Goal: Task Accomplishment & Management: Manage account settings

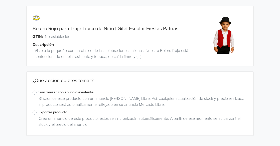
click at [39, 93] on label "Sincronizar con anuncio existente" at bounding box center [143, 93] width 209 height 6
click at [0, 0] on input "Sincronizar con anuncio existente" at bounding box center [0, 0] width 0 height 0
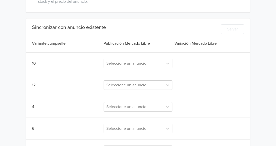
scroll to position [126, 0]
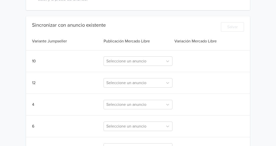
click at [124, 66] on div "Sincronizar con anuncio existente Salvar Variante Jumpseller Publicación Mercad…" at bounding box center [138, 109] width 224 height 174
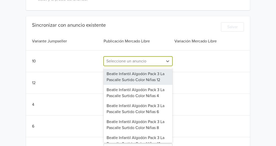
click at [124, 64] on div at bounding box center [133, 61] width 54 height 7
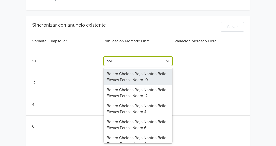
type input "bole"
click at [129, 76] on div "Bolero Chaleco Rojo Nortino Baile Fiestas Patrias Negro 10" at bounding box center [138, 77] width 69 height 16
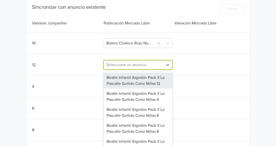
click at [123, 70] on div "151 results available. Use Up and Down to choose options, press Enter to select…" at bounding box center [138, 65] width 69 height 10
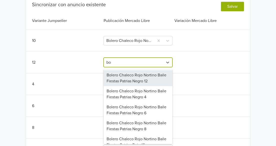
type input "bol"
click at [125, 80] on div "Bolero Chaleco Rojo Nortino Baile Fiestas Patrias Negro 12" at bounding box center [138, 78] width 69 height 16
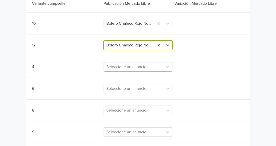
click at [129, 72] on div "Seleccione un anuncio" at bounding box center [138, 67] width 69 height 10
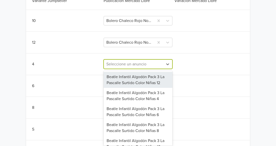
scroll to position [168, 0]
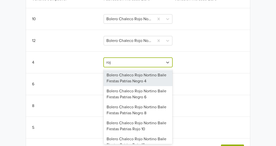
type input "rojo"
click at [130, 82] on div "Bolero Chaleco Rojo Nortino Baile Fiestas Patrias Negro 4" at bounding box center [138, 78] width 69 height 16
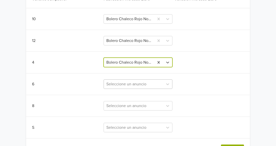
click at [128, 84] on div "Seleccione un anuncio" at bounding box center [138, 85] width 69 height 10
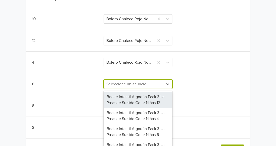
scroll to position [188, 0]
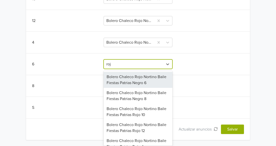
type input "rojo"
click at [128, 84] on div "Bolero Chaleco Rojo Nortino Baile Fiestas Patrias Negro 6" at bounding box center [138, 80] width 69 height 16
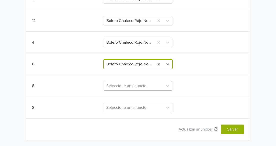
click at [128, 84] on div at bounding box center [133, 86] width 54 height 7
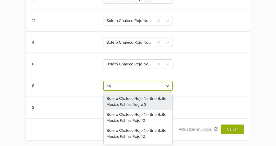
type input "rojo"
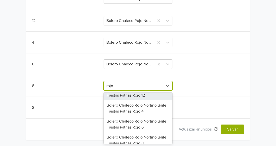
scroll to position [50, 0]
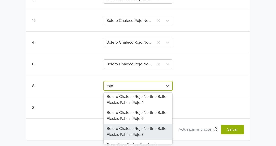
click at [145, 135] on div "Bolero Chaleco Rojo Nortino Baile Fiestas Patrias Rojo 8" at bounding box center [138, 132] width 69 height 16
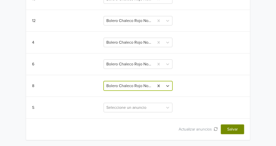
click at [238, 130] on button "Salvar" at bounding box center [232, 130] width 23 height 10
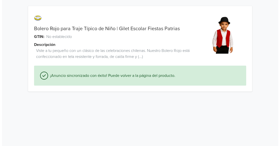
scroll to position [0, 0]
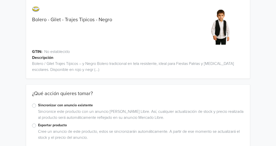
scroll to position [18, 0]
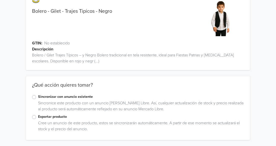
click at [38, 117] on label "Exportar producto" at bounding box center [141, 117] width 206 height 6
click at [0, 0] on input "Exportar producto" at bounding box center [0, 0] width 0 height 0
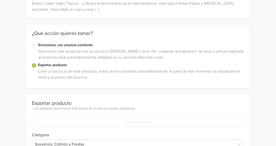
click at [38, 44] on label "Sincronizar con anuncio existente" at bounding box center [141, 46] width 206 height 6
click at [0, 0] on input "Sincronizar con anuncio existente" at bounding box center [0, 0] width 0 height 0
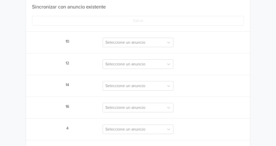
scroll to position [169, 0]
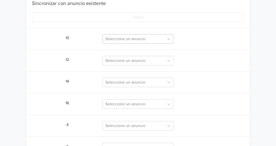
click at [121, 42] on div at bounding box center [133, 39] width 56 height 7
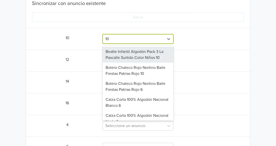
type input "1"
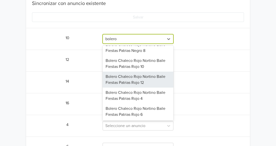
scroll to position [0, 0]
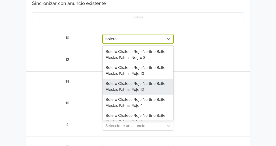
type input "bolero"
click at [83, 90] on div "Sincronizar con anuncio existente Salvar 10 5 results available for search term…" at bounding box center [138, 136] width 224 height 271
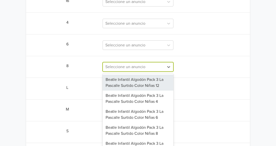
click at [125, 72] on div "146 results available. Use Up and Down to choose options, press Enter to select…" at bounding box center [138, 67] width 71 height 10
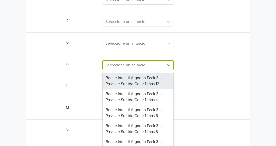
scroll to position [277, 0]
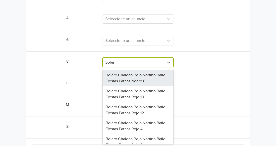
type input "bolero"
click at [130, 83] on div "Bolero Chaleco Rojo Nortino Baile Fiestas Patrias Negro 8" at bounding box center [138, 78] width 71 height 16
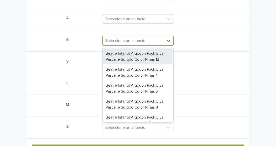
click at [127, 40] on div at bounding box center [133, 40] width 56 height 7
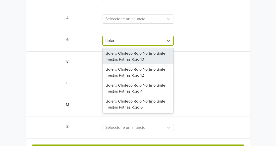
type input "boler"
click at [192, 50] on div "Sincronizar con anuncio existente Salvar 10 Seleccione un anuncio 12 Seleccione…" at bounding box center [138, 28] width 224 height 271
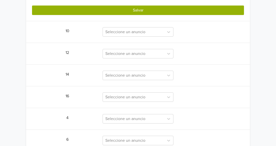
scroll to position [126, 0]
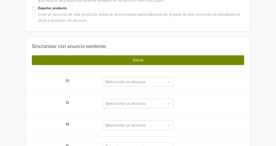
click at [169, 59] on button "Salvar" at bounding box center [138, 61] width 212 height 10
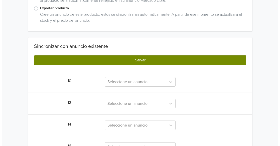
scroll to position [0, 0]
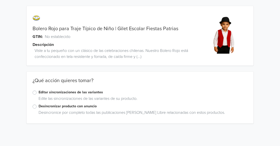
click at [39, 93] on label "Editar sincronizaciones de las variantes" at bounding box center [143, 93] width 209 height 6
click at [0, 0] on input "Editar sincronizaciones de las variantes" at bounding box center [0, 0] width 0 height 0
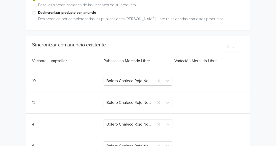
scroll to position [114, 0]
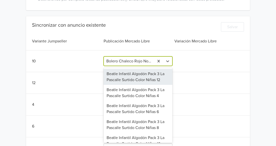
click at [135, 63] on div at bounding box center [128, 61] width 45 height 7
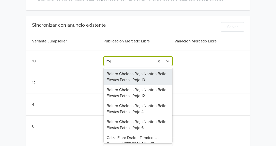
type input "rojo"
click at [124, 76] on div "Bolero Chaleco Rojo Nortino Baile Fiestas Patrias Rojo 10" at bounding box center [138, 77] width 69 height 16
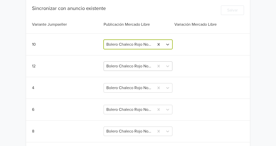
click at [126, 71] on div "Bolero Chaleco Rojo Nortino Baile Fiestas Patrias Negro 12" at bounding box center [138, 67] width 69 height 10
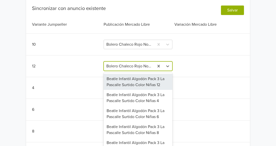
scroll to position [134, 0]
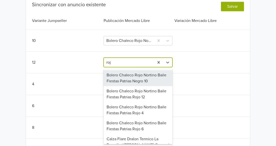
type input "rojo"
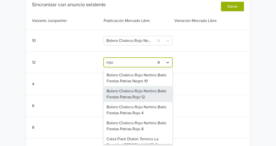
click at [131, 91] on div "Bolero Chaleco Rojo Nortino Baile Fiestas Patrias Rojo 12" at bounding box center [138, 94] width 69 height 16
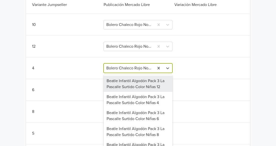
click at [134, 73] on div "145 results available. Use Up and Down to choose options, press Enter to select…" at bounding box center [138, 69] width 69 height 10
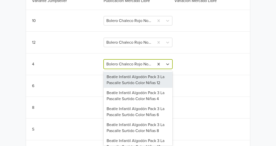
scroll to position [156, 0]
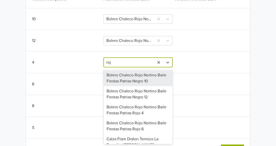
type input "rojo"
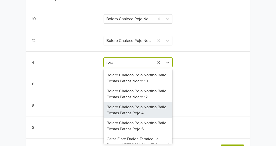
click at [136, 108] on div "Bolero Chaleco Rojo Nortino Baile Fiestas Patrias Rojo 4" at bounding box center [138, 110] width 69 height 16
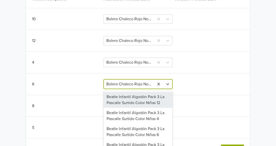
scroll to position [176, 0]
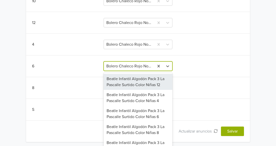
click at [122, 71] on div "145 results available. Use Up and Down to choose options, press Enter to select…" at bounding box center [138, 67] width 69 height 10
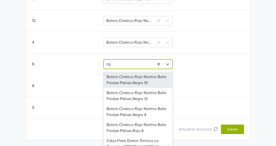
type input "rojo"
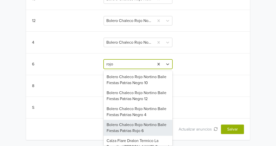
click at [137, 124] on div "Bolero Chaleco Rojo Nortino Baile Fiestas Patrias Rojo 6" at bounding box center [138, 128] width 69 height 16
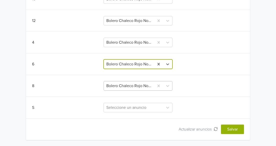
click at [127, 84] on div at bounding box center [128, 86] width 45 height 7
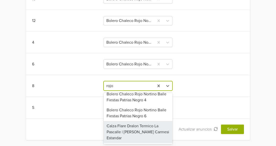
scroll to position [0, 0]
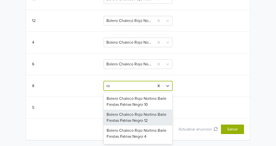
type input "r"
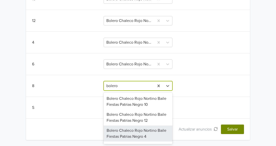
type input "bolero"
click at [235, 129] on button "Salvar" at bounding box center [232, 130] width 23 height 10
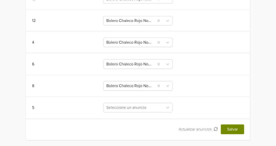
click at [235, 129] on button "Salvar" at bounding box center [232, 130] width 23 height 10
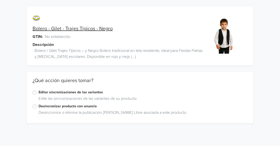
click at [39, 93] on label "Editar sincronizaciones de las variantes" at bounding box center [143, 93] width 209 height 6
click at [0, 0] on input "Editar sincronizaciones de las variantes" at bounding box center [0, 0] width 0 height 0
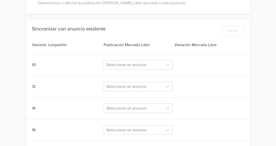
scroll to position [139, 0]
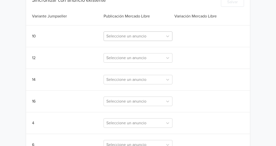
click at [125, 36] on div at bounding box center [133, 36] width 54 height 7
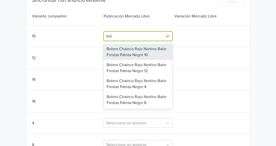
type input "bole"
click at [129, 48] on div "Bolero Chaleco Rojo Nortino Baile Fiestas Patrias Negro 10" at bounding box center [138, 52] width 69 height 16
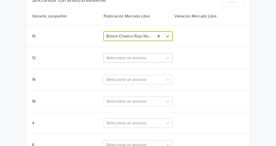
click at [126, 57] on div at bounding box center [133, 58] width 54 height 7
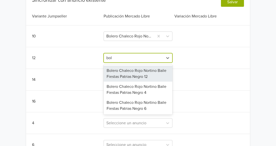
type input "bole"
click at [125, 74] on div "Bolero Chaleco Rojo Nortino Baile Fiestas Patrias Negro 12" at bounding box center [138, 74] width 69 height 16
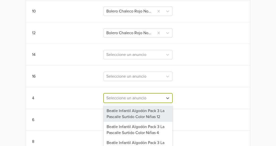
click at [121, 96] on div "143 results available. Use Up and Down to choose options, press Enter to select…" at bounding box center [138, 99] width 69 height 10
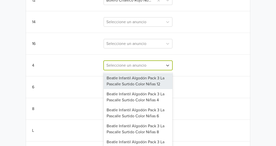
scroll to position [199, 0]
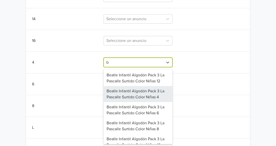
type input "bo"
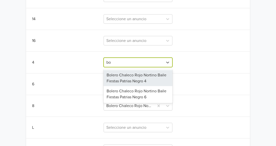
click at [153, 80] on div "Bolero Chaleco Rojo Nortino Baile Fiestas Patrias Negro 4" at bounding box center [138, 78] width 69 height 16
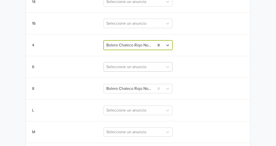
click at [150, 72] on div "Seleccione un anuncio" at bounding box center [138, 67] width 69 height 10
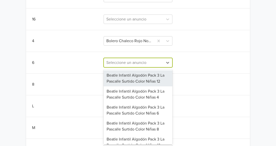
scroll to position [221, 0]
type input "bo"
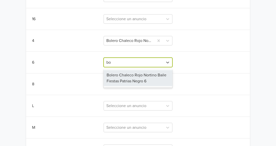
click at [135, 80] on div "Bolero Chaleco Rojo Nortino Baile Fiestas Patrias Negro 6" at bounding box center [138, 78] width 69 height 16
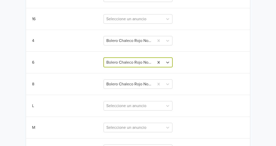
click at [152, 61] on div "Bolero Chaleco Rojo Nortino Baile Fiestas Patrias Negro 6" at bounding box center [129, 62] width 50 height 9
type input "b"
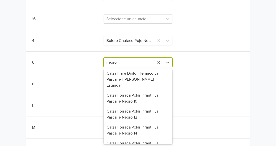
scroll to position [0, 0]
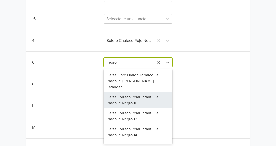
type input "negro"
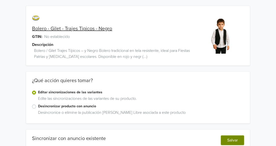
click at [237, 141] on button "Salvar" at bounding box center [232, 141] width 23 height 10
